Goal: Information Seeking & Learning: Learn about a topic

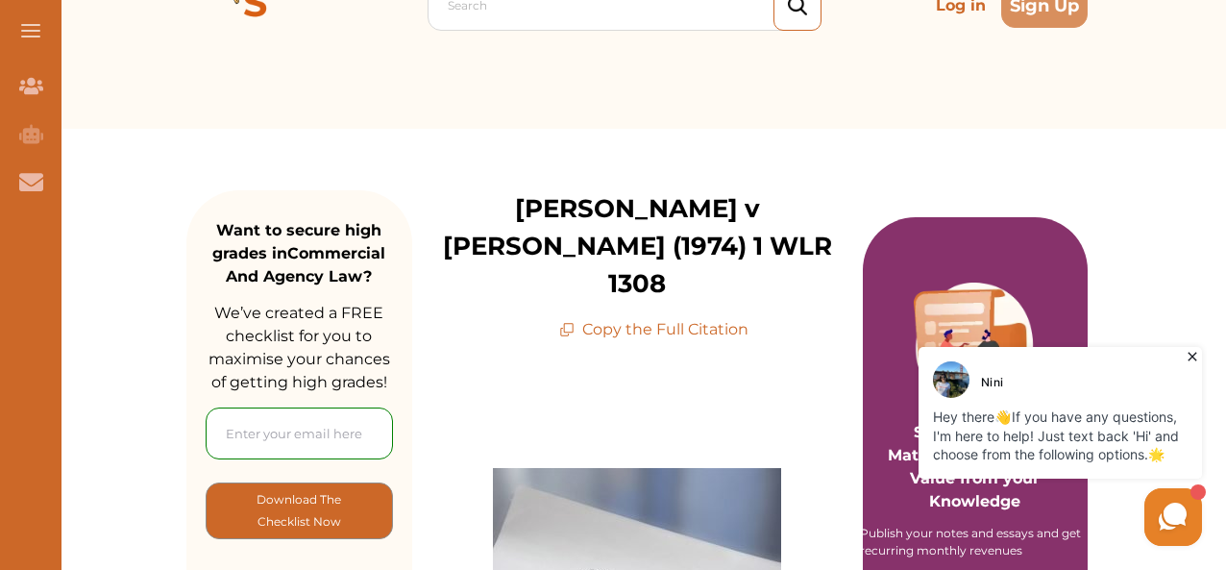
scroll to position [115, 0]
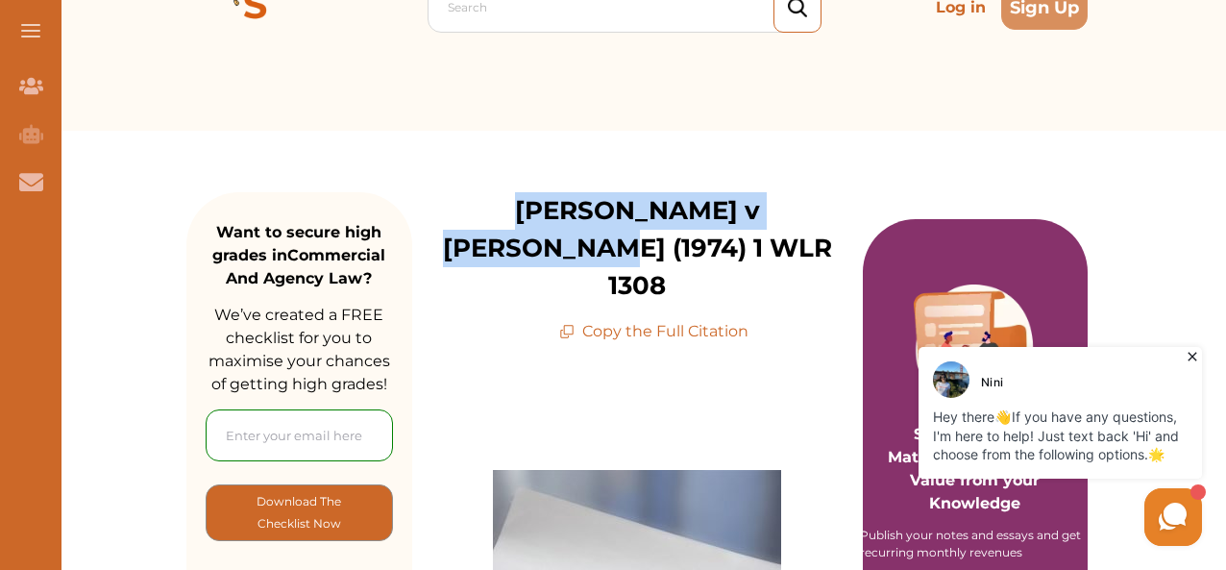
drag, startPoint x: 448, startPoint y: 211, endPoint x: 813, endPoint y: 211, distance: 365.3
click at [813, 211] on p "[PERSON_NAME] v [PERSON_NAME] (1974) 1 WLR 1308" at bounding box center [637, 248] width 451 height 112
copy p "[PERSON_NAME] v [PERSON_NAME] (1974)"
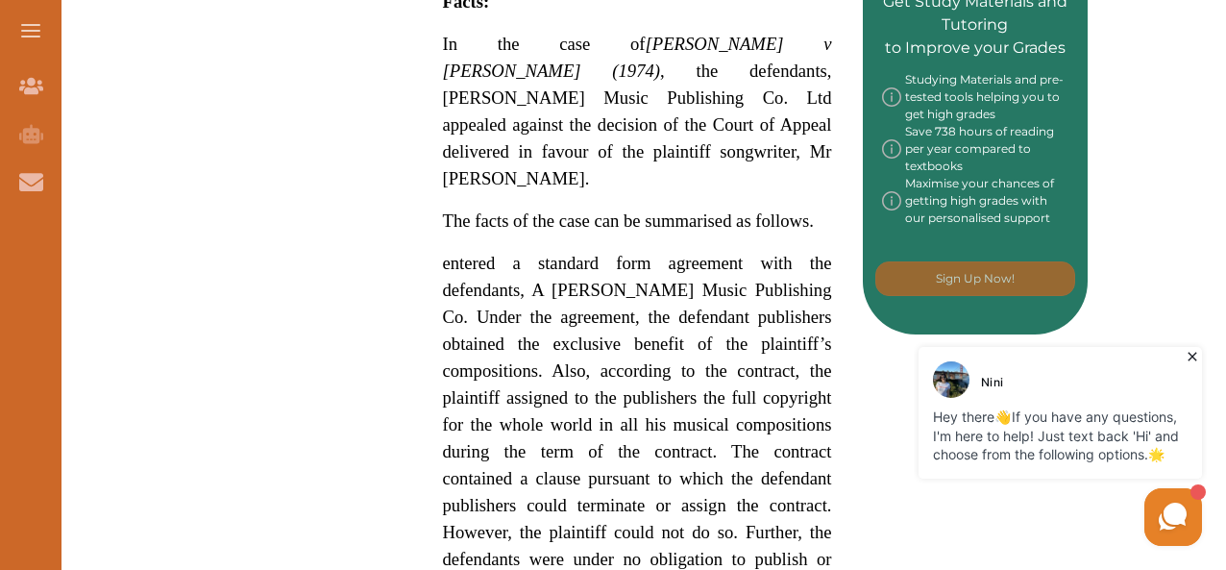
scroll to position [1045, 0]
click at [438, 147] on div "[PERSON_NAME] v [PERSON_NAME] (1974) concerns unequal terms of a contract Keywo…" at bounding box center [637, 454] width 451 height 2081
click at [441, 149] on div "[PERSON_NAME] v [PERSON_NAME] (1974) concerns unequal terms of a contract Keywo…" at bounding box center [637, 454] width 451 height 2081
click at [445, 210] on span "The facts of the case can be summarised as follows." at bounding box center [628, 220] width 371 height 20
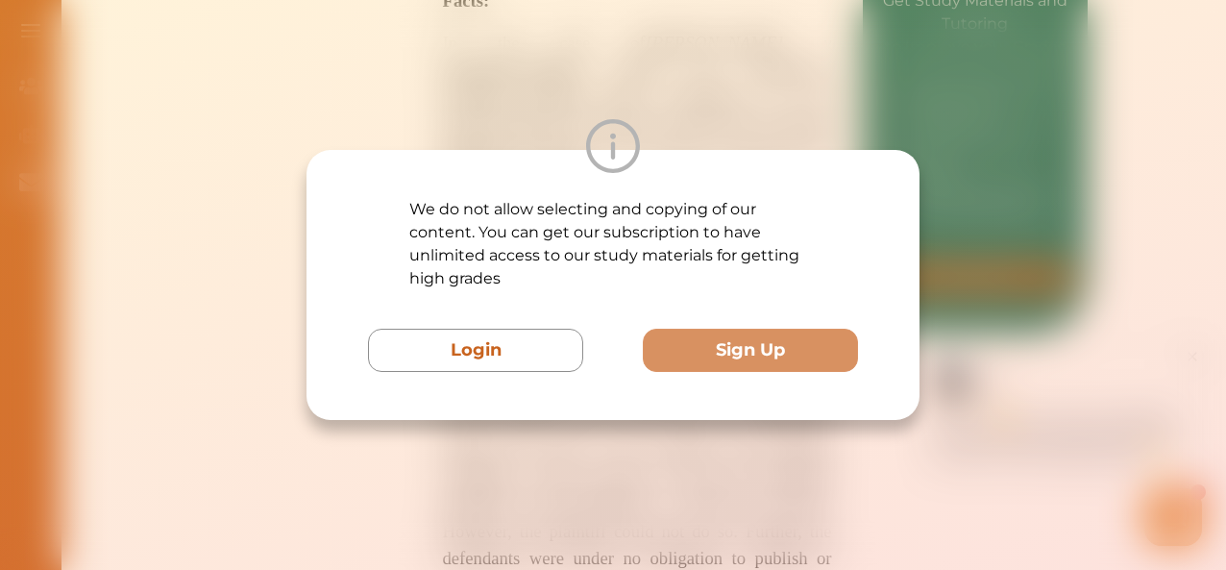
click at [445, 149] on div at bounding box center [613, 146] width 613 height 54
click at [703, 139] on div at bounding box center [613, 146] width 613 height 54
click at [749, 80] on div "We do not allow selecting and copying of our content. You can get our subscript…" at bounding box center [613, 285] width 1226 height 570
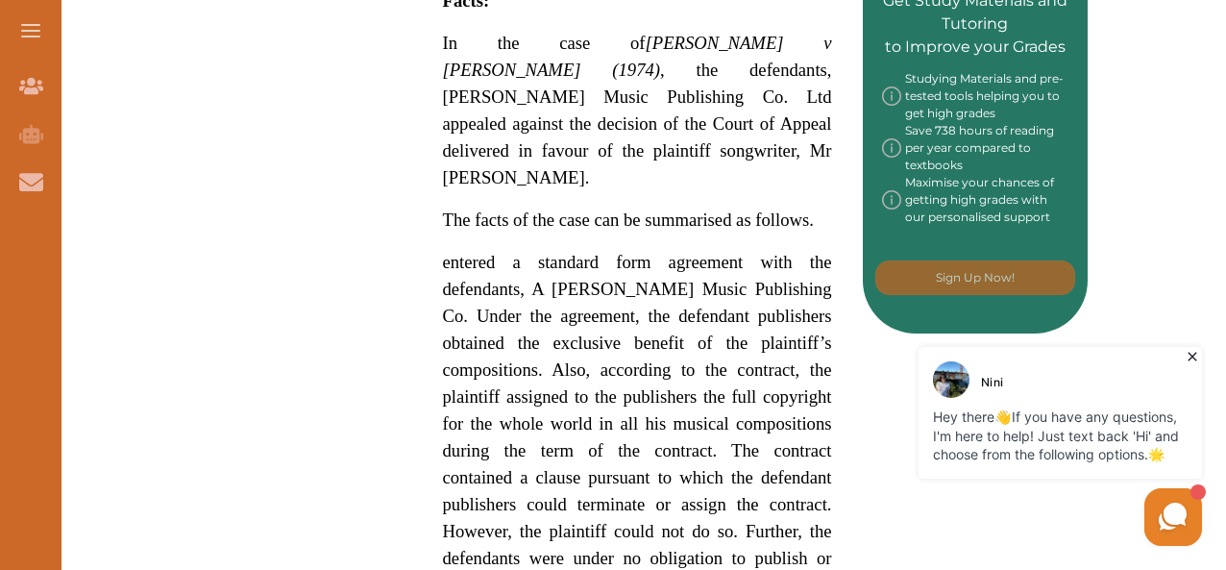
drag, startPoint x: 450, startPoint y: 150, endPoint x: 521, endPoint y: 266, distance: 136.3
click at [521, 266] on p "[PERSON_NAME] v [PERSON_NAME] (1974) concerns unequal terms of a contract Keywo…" at bounding box center [637, 518] width 389 height 1954
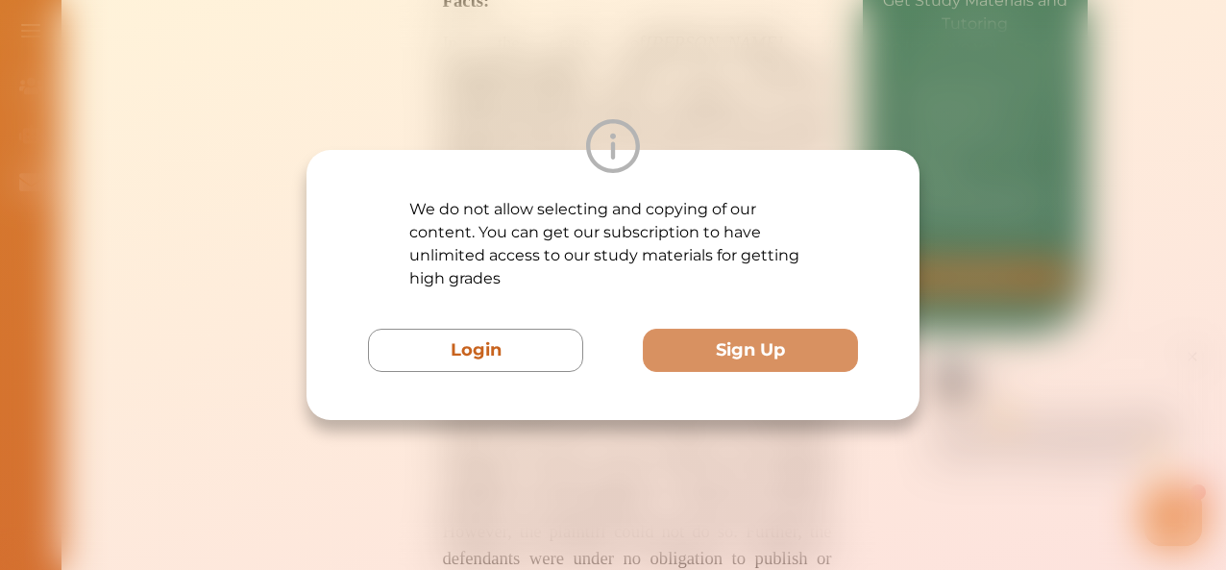
click at [736, 147] on div at bounding box center [613, 146] width 613 height 54
click at [752, 95] on div "We do not allow selecting and copying of our content. You can get our subscript…" at bounding box center [613, 285] width 1226 height 570
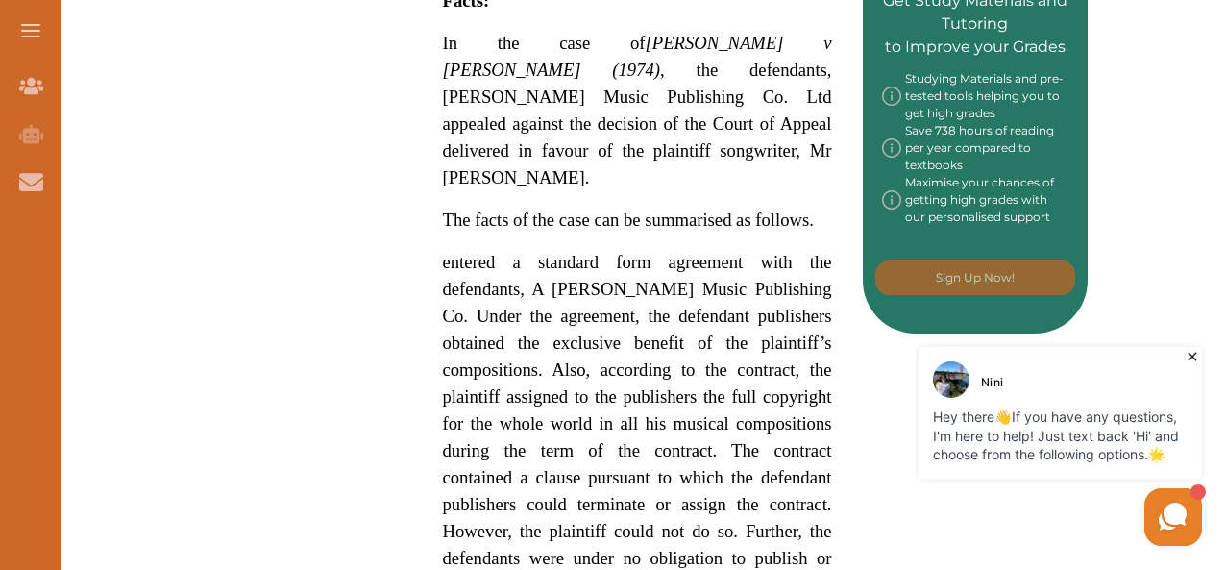
click at [752, 95] on span "In the case of [PERSON_NAME] v [PERSON_NAME] (1974) , the defendants, [PERSON_N…" at bounding box center [637, 110] width 389 height 155
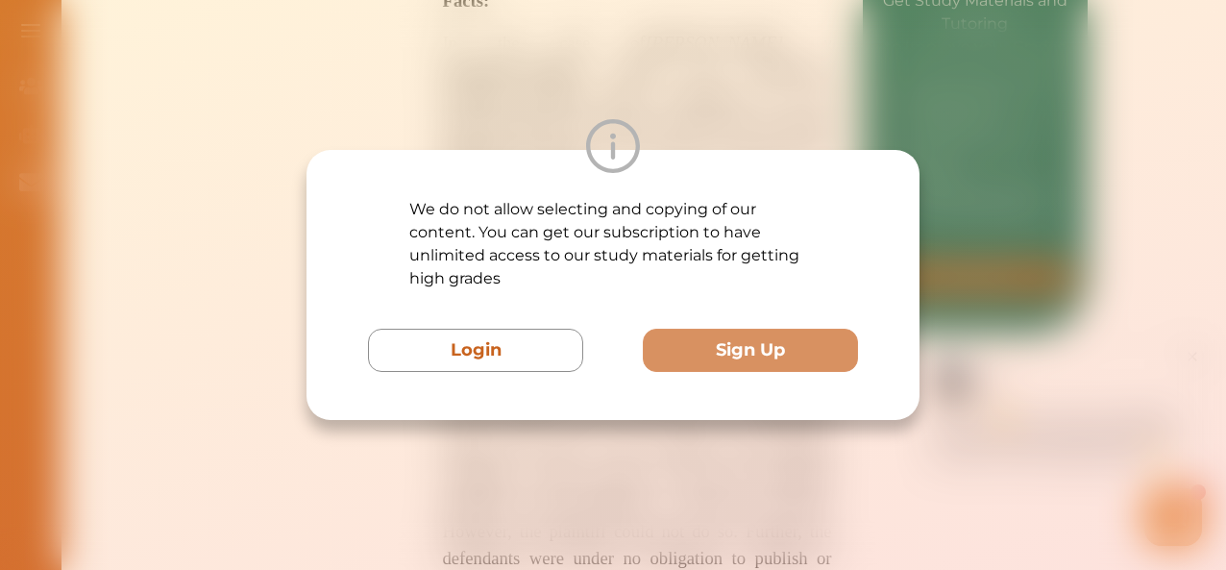
click at [750, 112] on div "We do not allow selecting and copying of our content. You can get our subscript…" at bounding box center [613, 285] width 1226 height 570
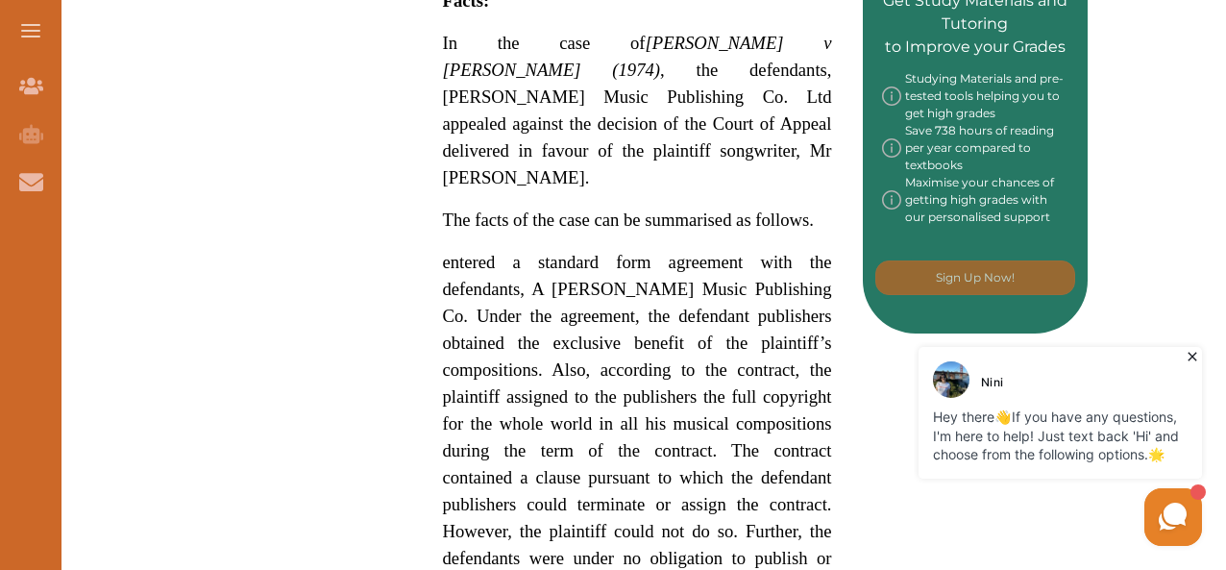
click at [710, 252] on span "entered a standard form agreement with the defendants, A [PERSON_NAME] Music Pu…" at bounding box center [637, 423] width 389 height 343
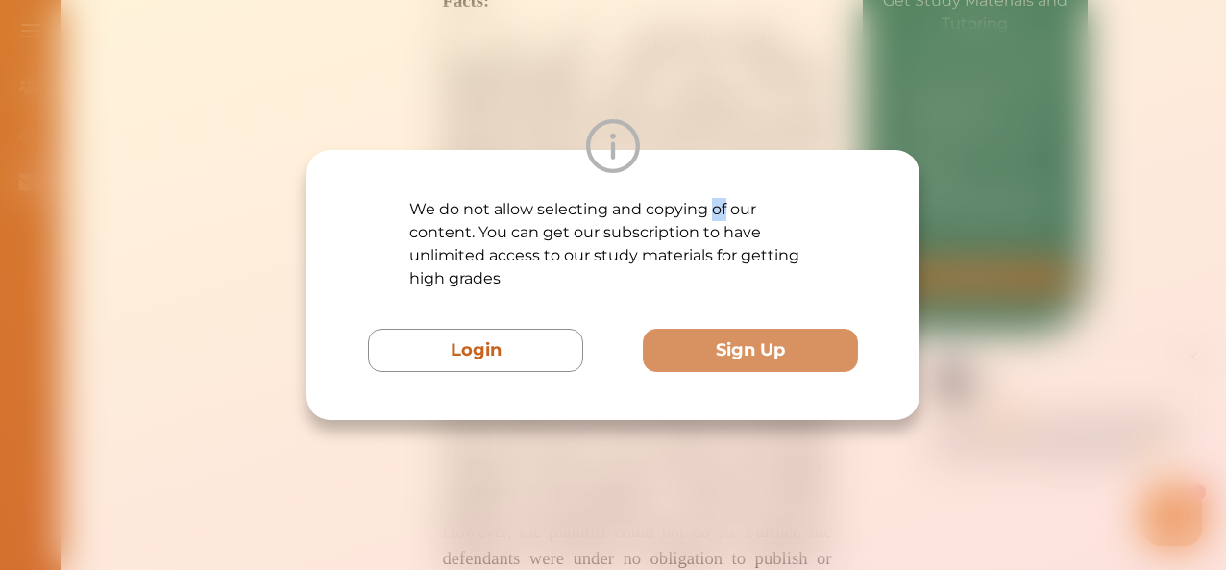
click at [710, 199] on div "We do not allow selecting and copying of our content. You can get our subscript…" at bounding box center [613, 285] width 613 height 270
click at [723, 151] on div at bounding box center [613, 146] width 613 height 54
click at [727, 123] on div at bounding box center [613, 146] width 613 height 54
click at [637, 111] on div "We do not allow selecting and copying of our content. You can get our subscript…" at bounding box center [613, 285] width 1226 height 570
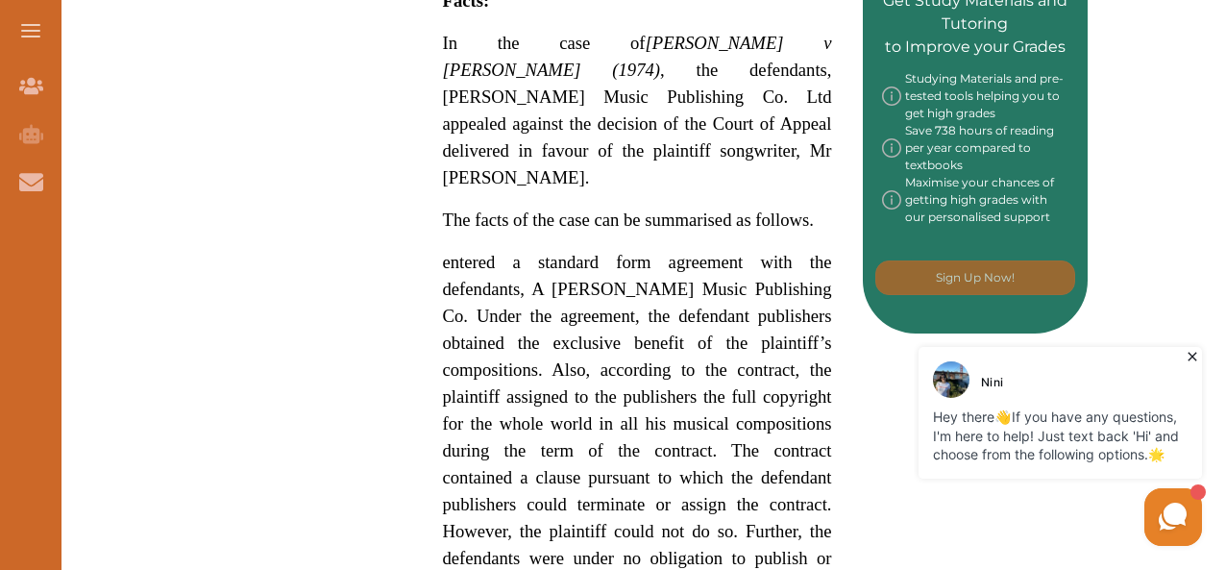
click at [637, 111] on p "In the case of [PERSON_NAME] v [PERSON_NAME] (1974) , the defendants, [PERSON_N…" at bounding box center [637, 110] width 389 height 161
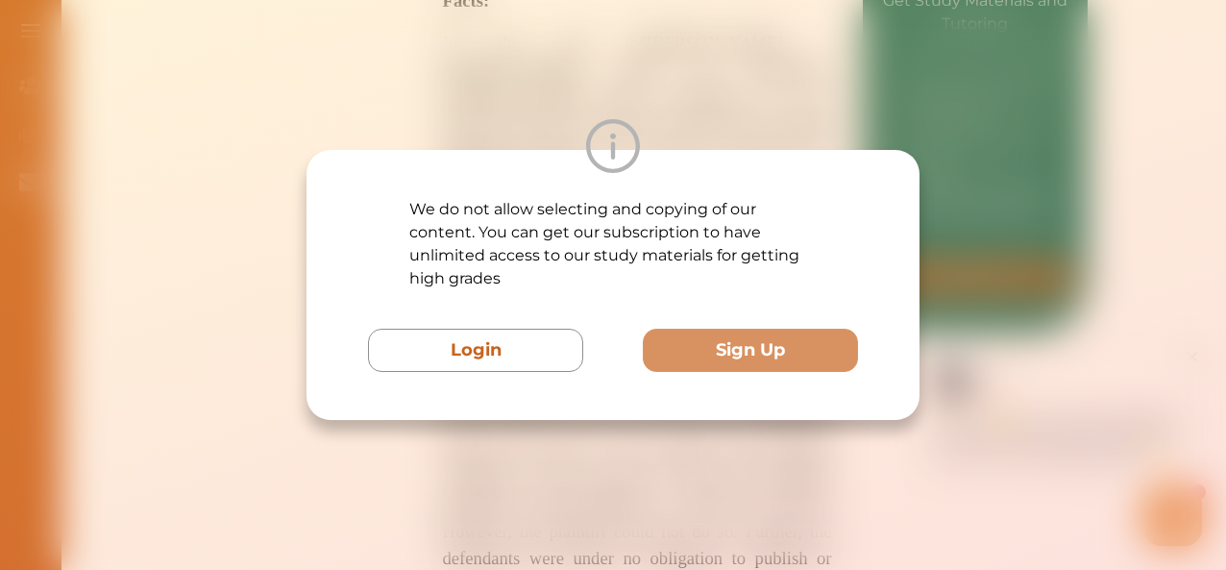
click at [637, 111] on div "We do not allow selecting and copying of our content. You can get our subscript…" at bounding box center [613, 285] width 1226 height 570
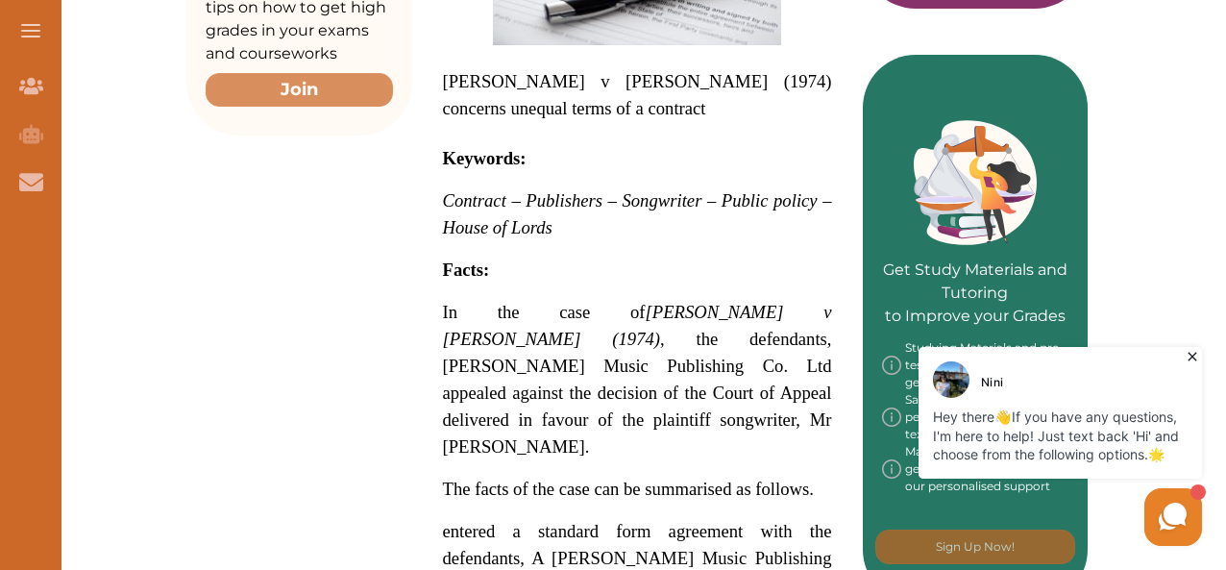
scroll to position [758, 0]
